Goal: Navigation & Orientation: Find specific page/section

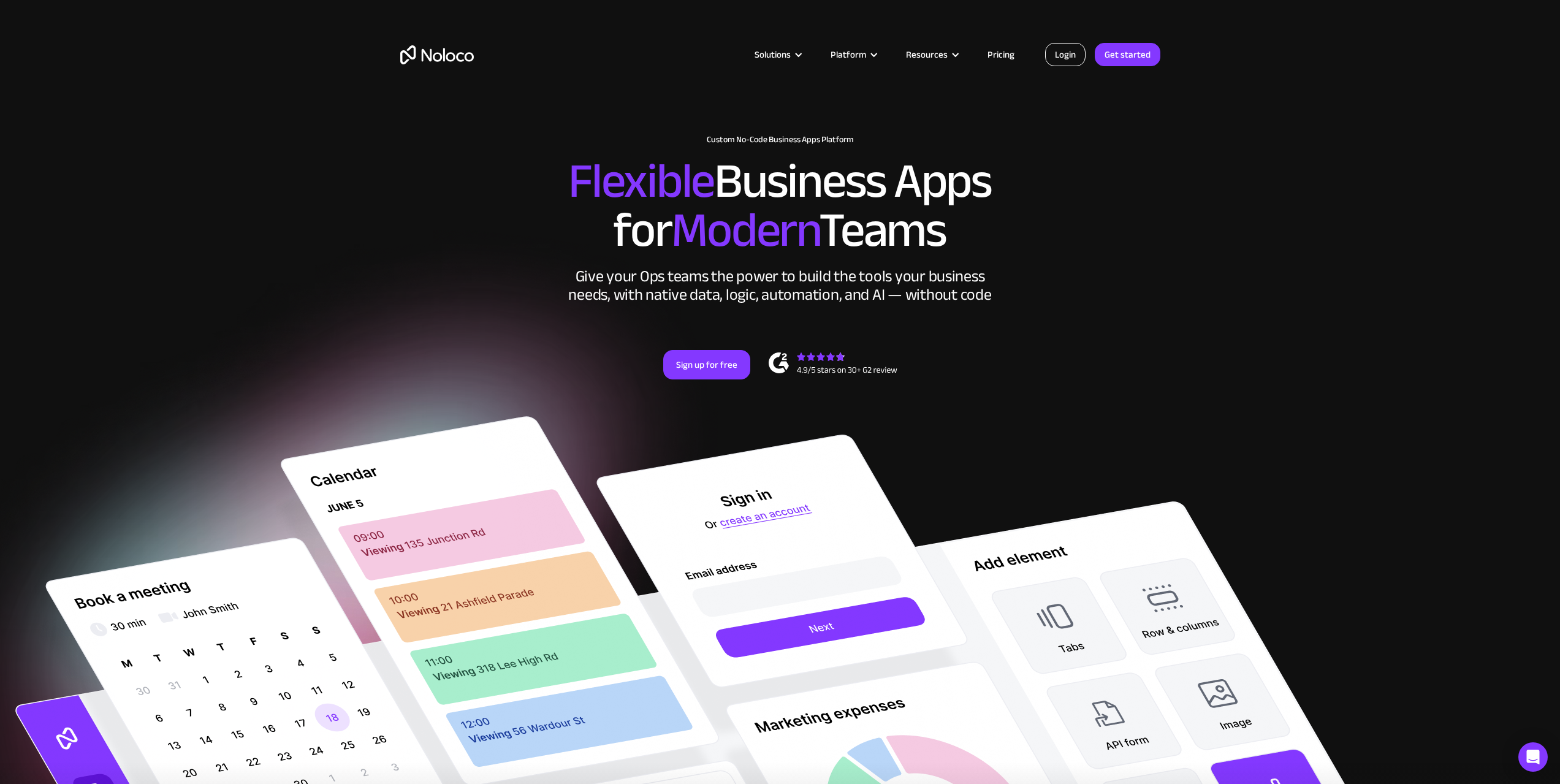
click at [1070, 59] on link "Login" at bounding box center [1064, 55] width 40 height 23
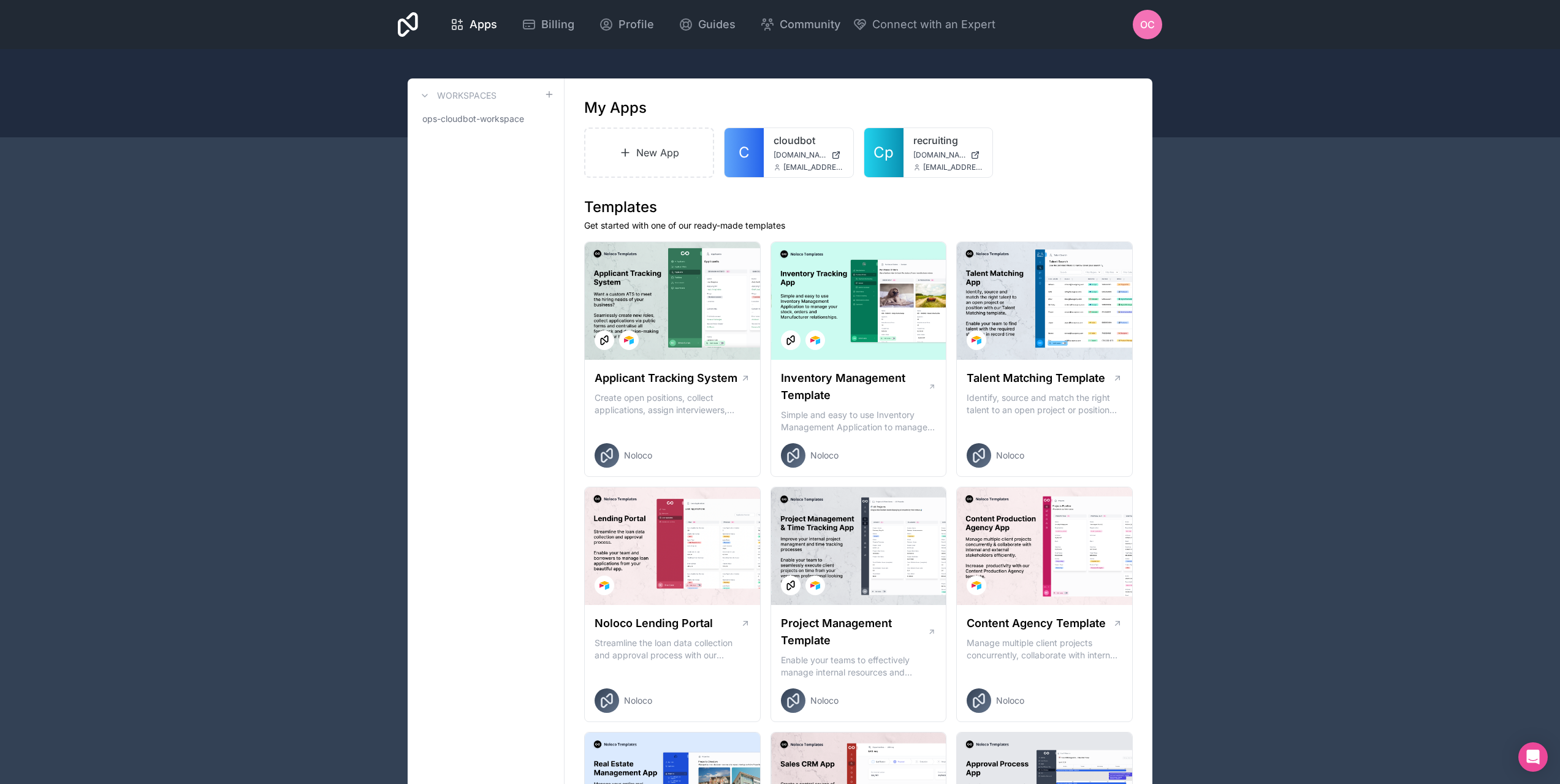
click at [791, 139] on link "cloudbot" at bounding box center [809, 139] width 70 height 15
